Goal: Task Accomplishment & Management: Complete application form

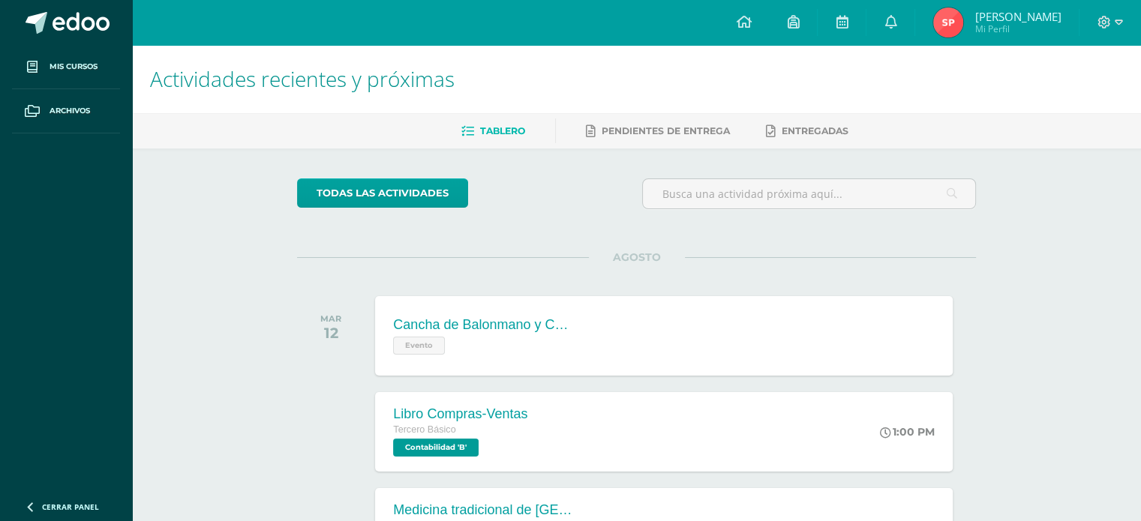
click at [72, 500] on link "Cerrar panel" at bounding box center [90, 505] width 180 height 32
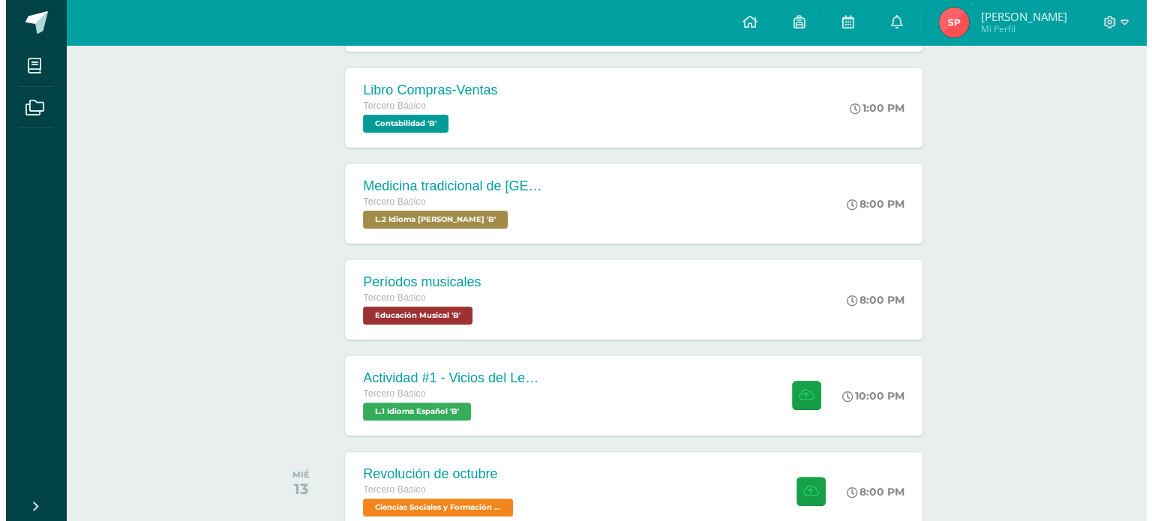
scroll to position [324, 0]
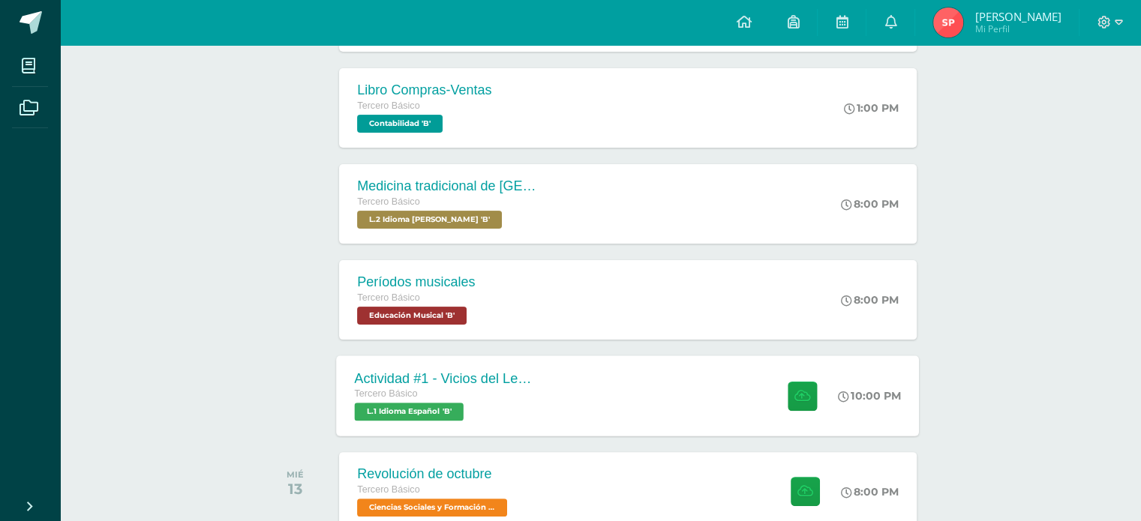
click at [402, 403] on span "L.1 Idioma Español 'B'" at bounding box center [409, 412] width 109 height 18
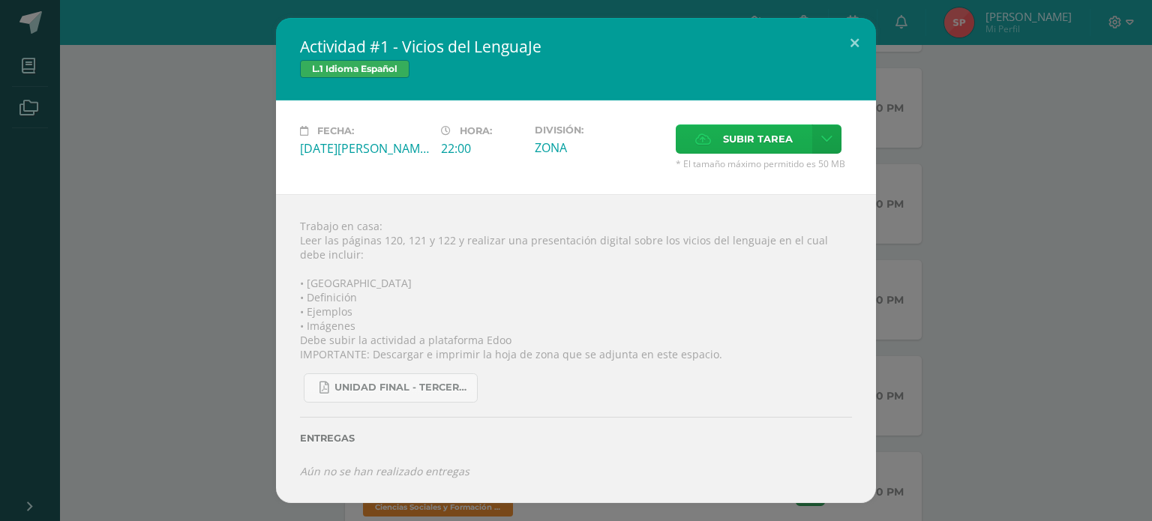
click at [768, 131] on span "Subir tarea" at bounding box center [758, 139] width 70 height 28
click at [0, 0] on input "Subir tarea" at bounding box center [0, 0] width 0 height 0
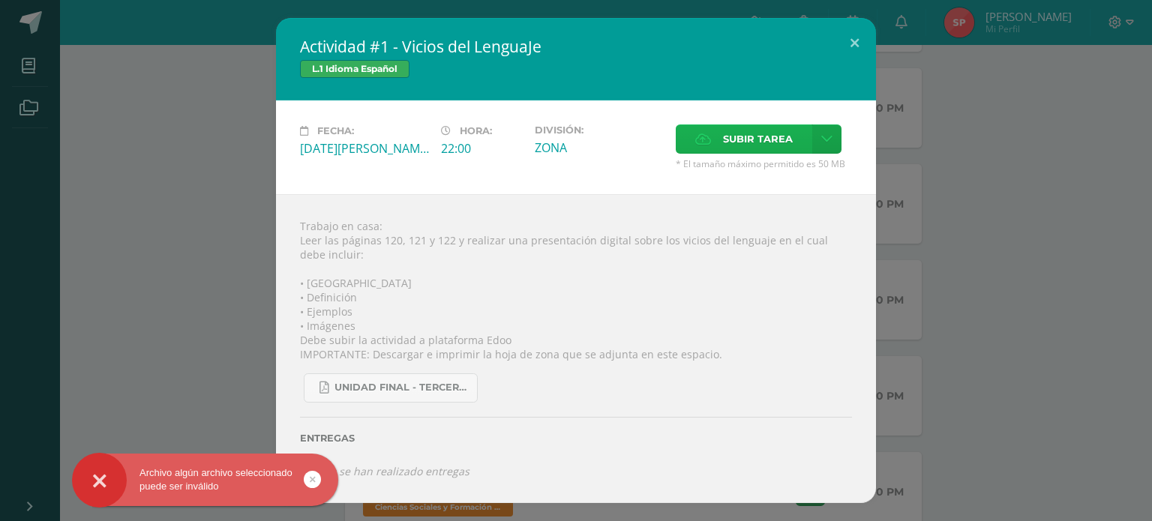
click at [744, 128] on span "Subir tarea" at bounding box center [758, 139] width 70 height 28
click at [0, 0] on input "Subir tarea" at bounding box center [0, 0] width 0 height 0
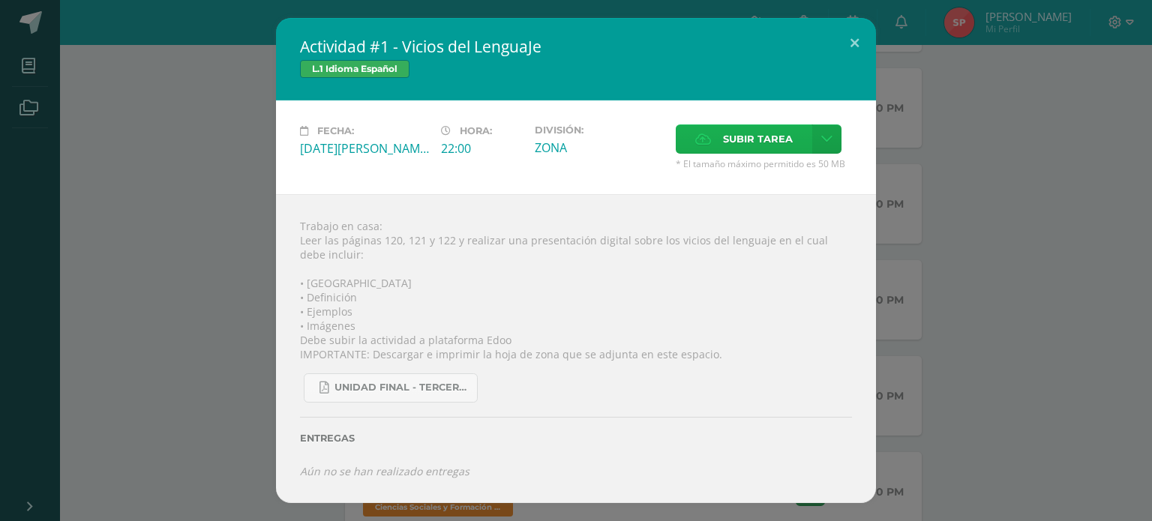
click at [733, 132] on span "Subir tarea" at bounding box center [758, 139] width 70 height 28
click at [0, 0] on input "Subir tarea" at bounding box center [0, 0] width 0 height 0
click at [823, 131] on link at bounding box center [826, 138] width 29 height 29
click at [774, 173] on span "Subir enlace" at bounding box center [761, 171] width 63 height 14
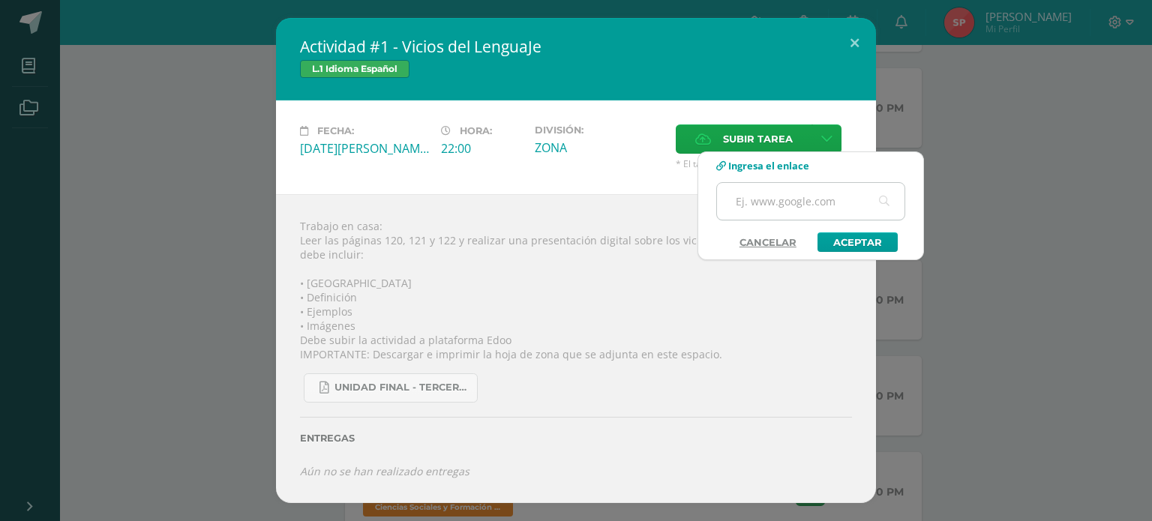
click at [757, 200] on input "text" at bounding box center [810, 201] width 187 height 37
paste input "[URL][DOMAIN_NAME]"
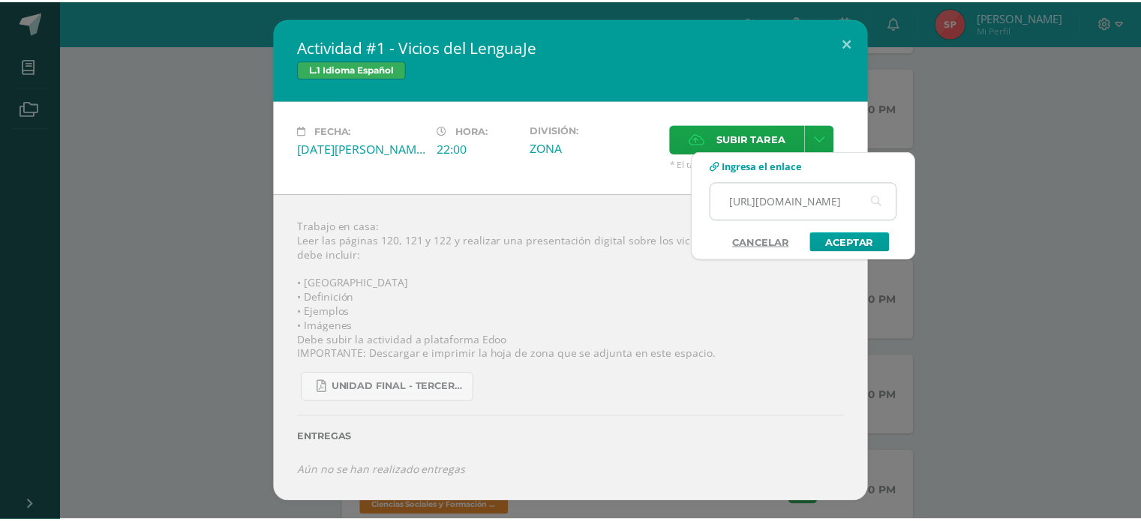
scroll to position [0, 0]
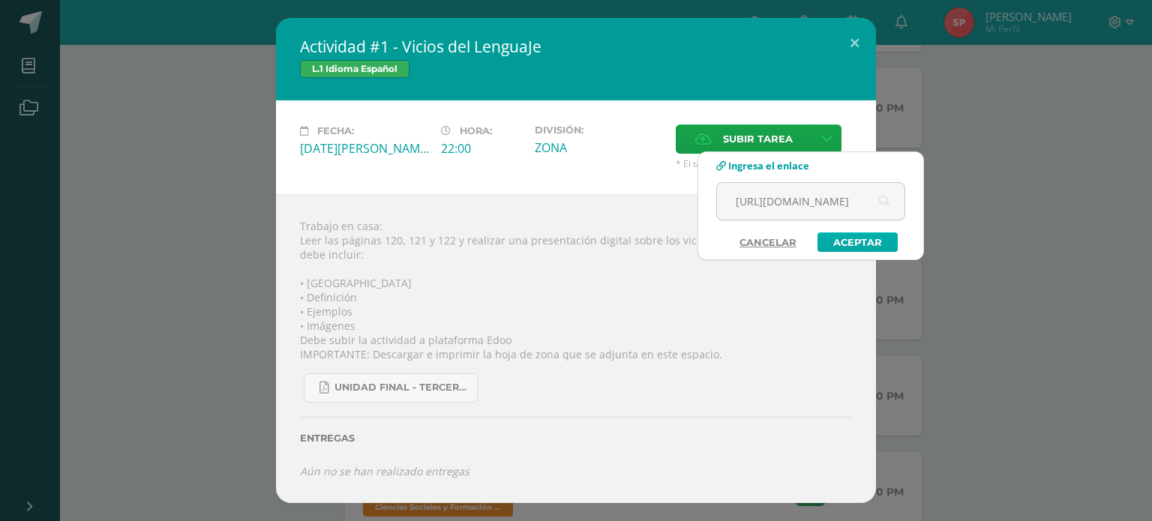
type input "[URL][DOMAIN_NAME]"
click at [844, 246] on link "Aceptar" at bounding box center [857, 241] width 80 height 19
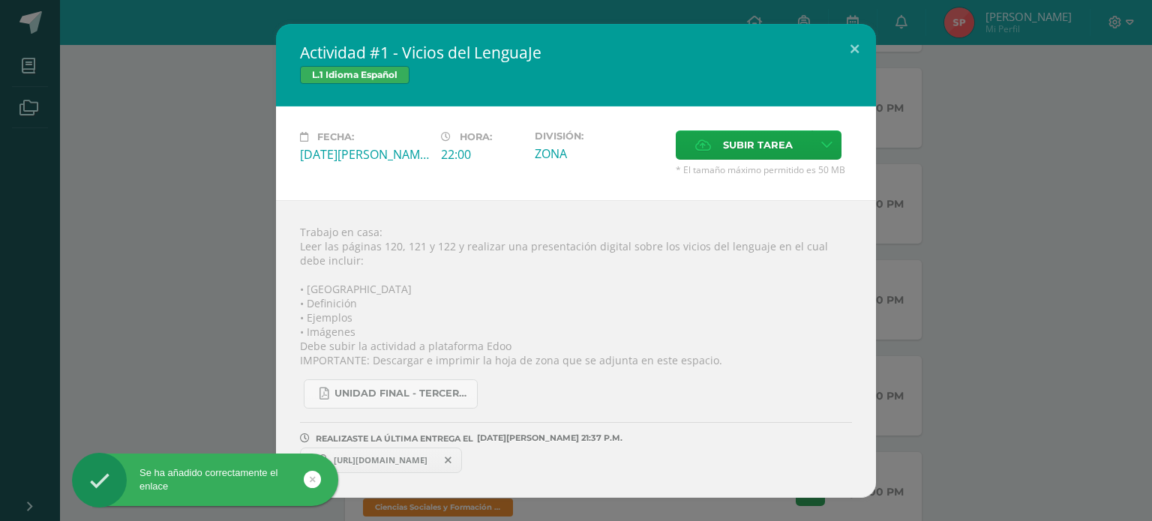
click at [417, 463] on span "[URL][DOMAIN_NAME]" at bounding box center [380, 460] width 109 height 12
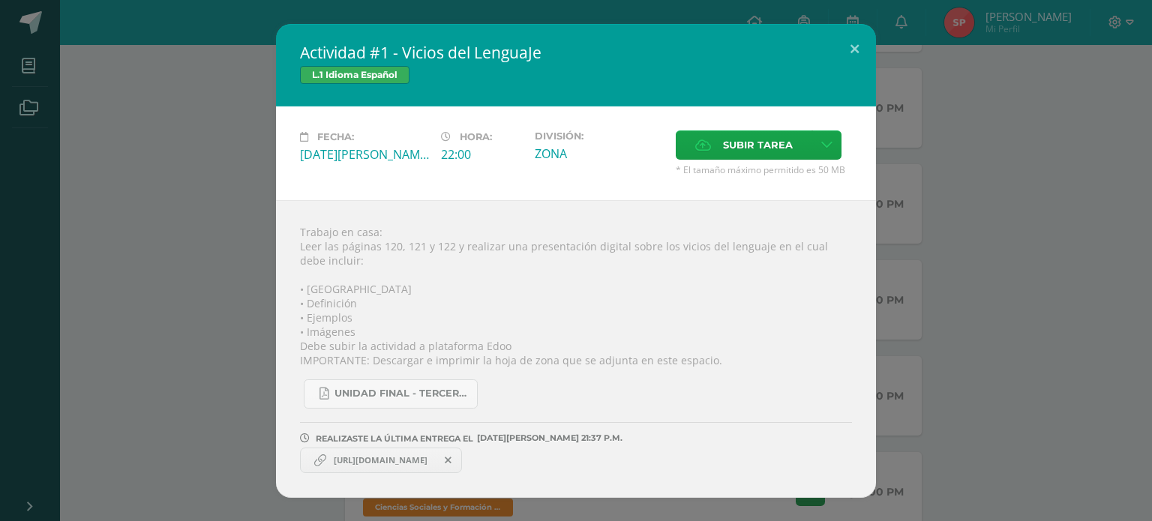
click at [386, 458] on span "[URL][DOMAIN_NAME]" at bounding box center [380, 460] width 109 height 12
click at [403, 454] on span "[URL][DOMAIN_NAME]" at bounding box center [380, 460] width 109 height 12
click at [400, 458] on span "[URL][DOMAIN_NAME]" at bounding box center [380, 460] width 109 height 12
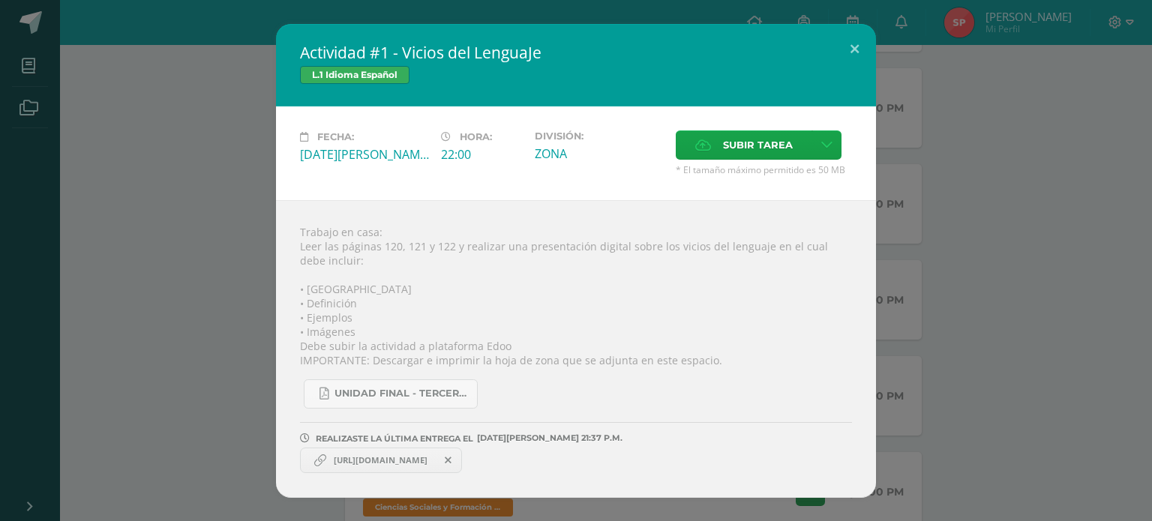
click at [400, 458] on span "[URL][DOMAIN_NAME]" at bounding box center [380, 460] width 109 height 12
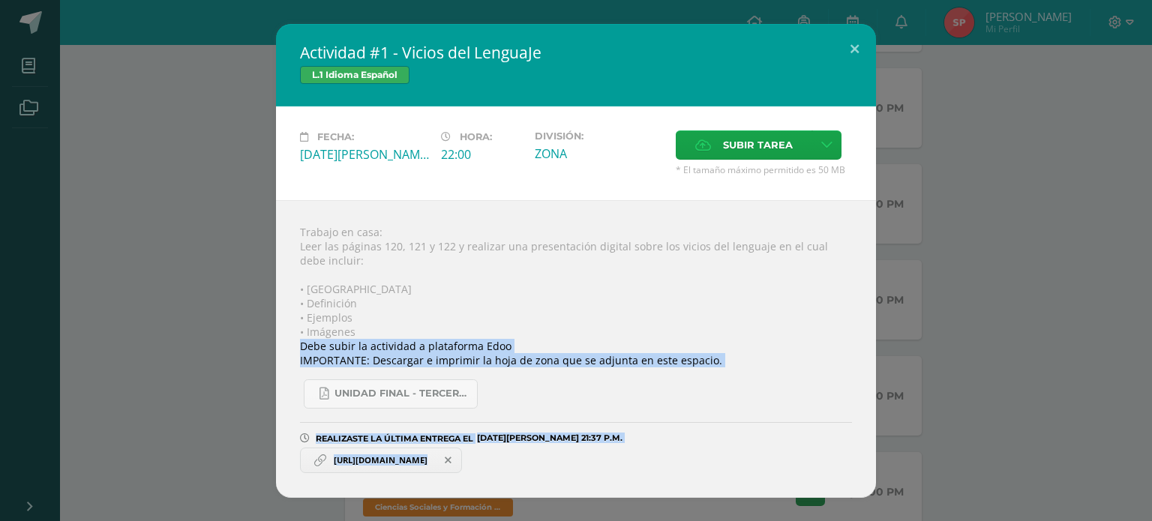
drag, startPoint x: 400, startPoint y: 458, endPoint x: 571, endPoint y: 339, distance: 207.9
click at [571, 339] on div "Trabajo en casa: Leer las páginas 120, 121 y 122 y realizar una presentación di…" at bounding box center [576, 349] width 600 height 298
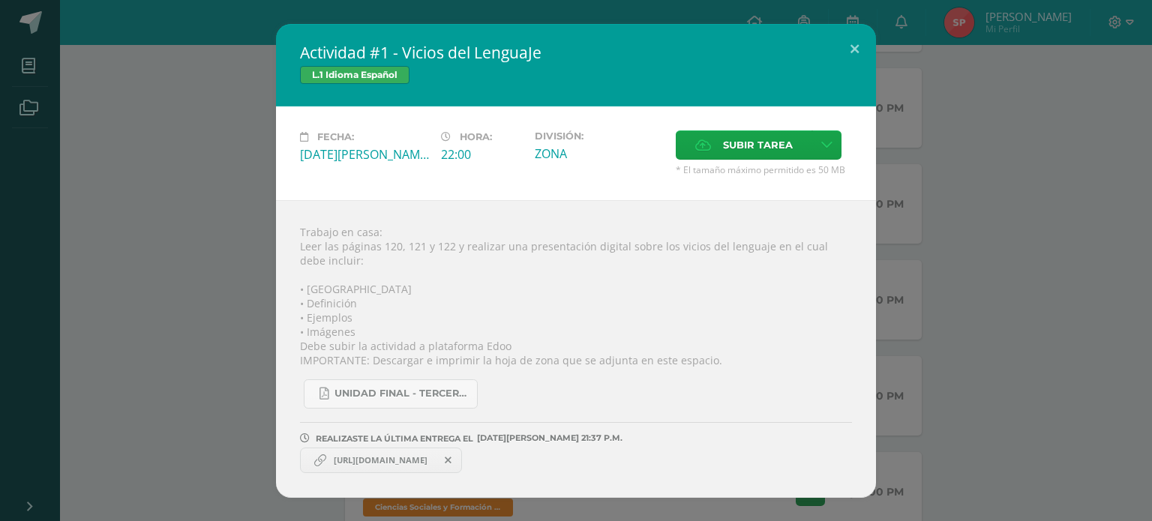
click at [382, 452] on link "[URL][DOMAIN_NAME]" at bounding box center [381, 460] width 162 height 25
click at [856, 38] on button at bounding box center [854, 49] width 43 height 51
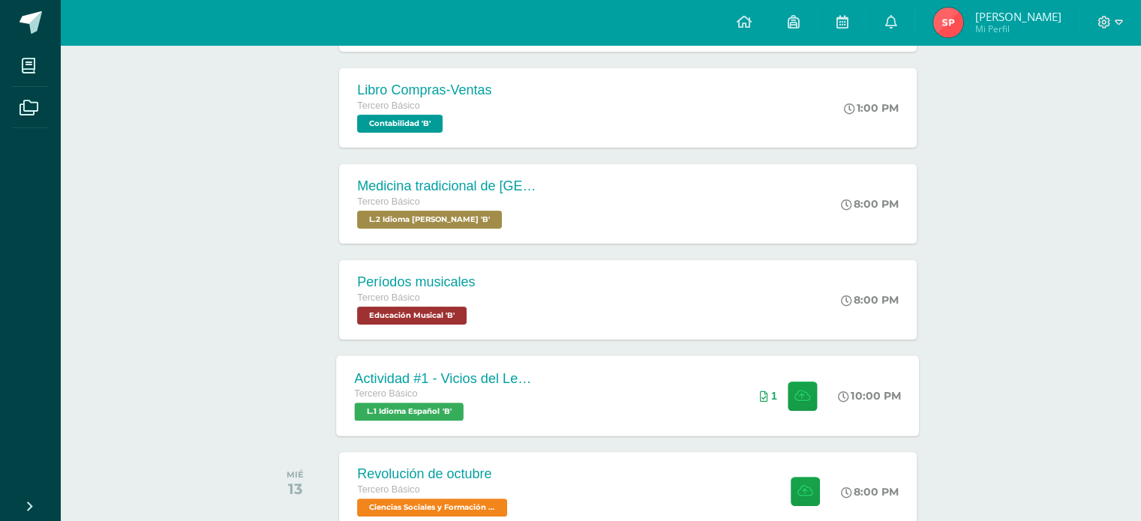
click at [503, 382] on div "Actividad #1 - Vicios del LenguaJe" at bounding box center [445, 378] width 181 height 16
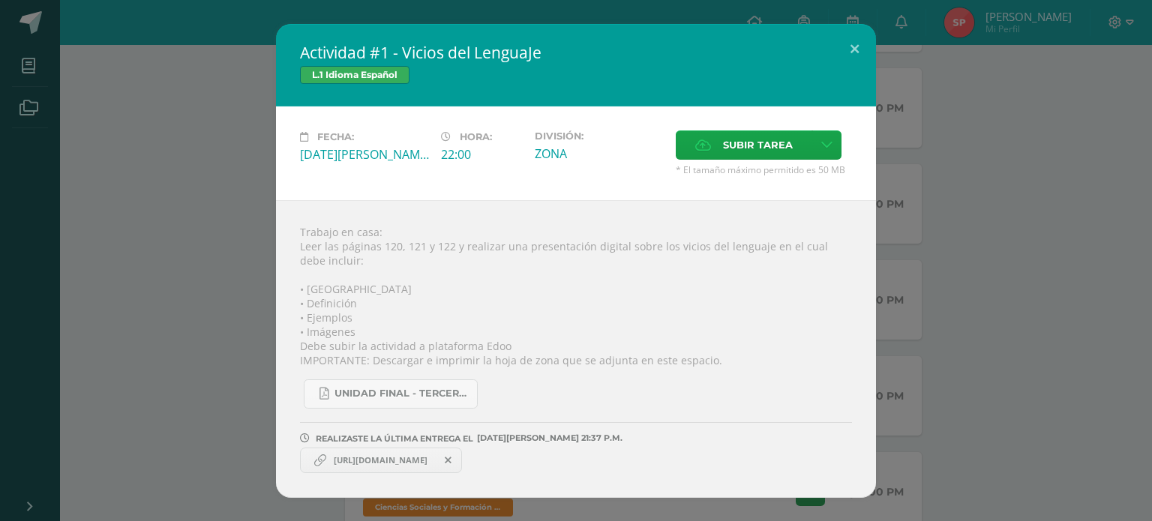
click at [393, 464] on span "[URL][DOMAIN_NAME]" at bounding box center [380, 460] width 109 height 12
click at [435, 460] on span "[URL][DOMAIN_NAME]" at bounding box center [380, 460] width 109 height 12
click at [997, 372] on div "Actividad #1 - Vicios del LenguaJe L.1 Idioma Español Fecha: [DATE][PERSON_NAME…" at bounding box center [576, 261] width 1140 height 474
